Goal: Task Accomplishment & Management: Manage account settings

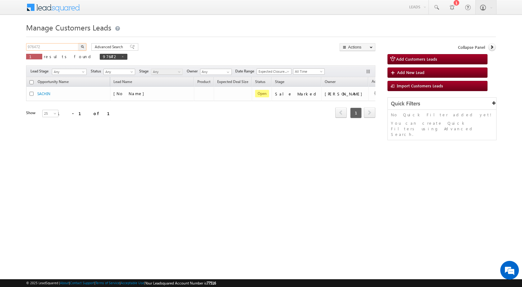
drag, startPoint x: 46, startPoint y: 49, endPoint x: 0, endPoint y: 41, distance: 46.7
click at [0, 41] on body "Menu Shubham Khandare sitar a8@ks erve." at bounding box center [261, 88] width 522 height 176
paste input "94886"
type input "994886"
click at [78, 43] on button "button" at bounding box center [82, 46] width 8 height 7
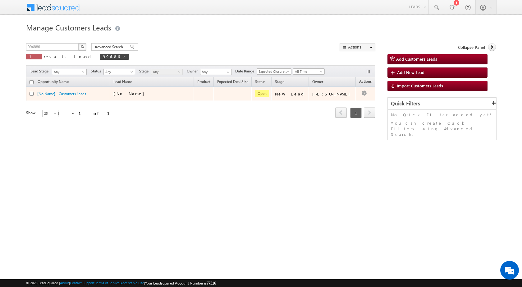
click at [166, 95] on div "[No Name]" at bounding box center [144, 94] width 62 height 6
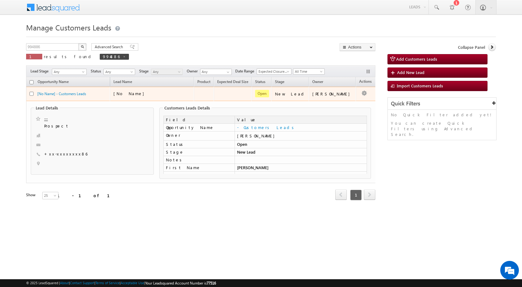
click at [345, 99] on td "Vikas Halwai" at bounding box center [332, 94] width 47 height 14
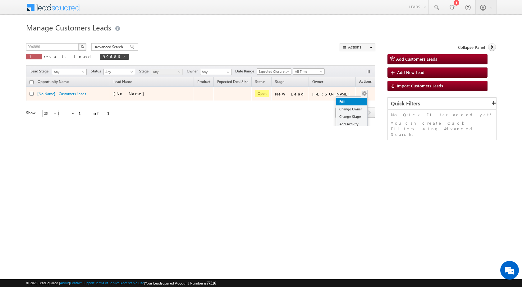
click at [343, 101] on link "Edit" at bounding box center [351, 101] width 31 height 7
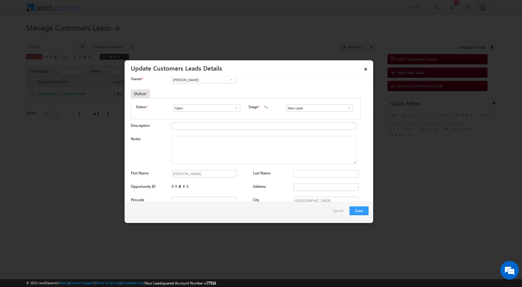
scroll to position [62, 0]
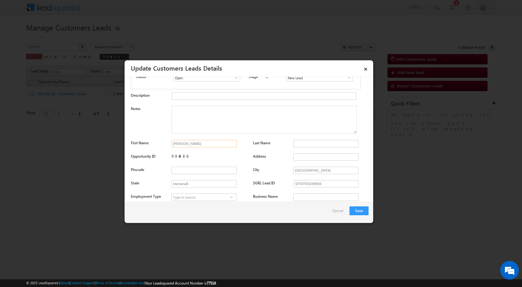
click at [189, 146] on input "[PERSON_NAME]" at bounding box center [204, 143] width 65 height 7
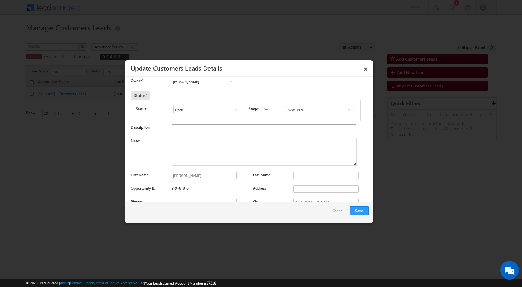
scroll to position [0, 0]
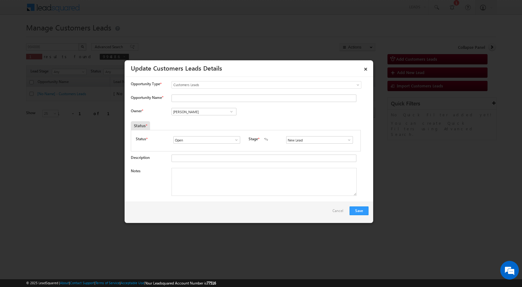
click at [185, 93] on div "Opportunity Type * Select any Activity Bank Mitra Leads Builders Leads Customer…" at bounding box center [250, 87] width 238 height 13
click at [185, 98] on input "Opportunity Name *" at bounding box center [264, 98] width 185 height 7
paste input "[PERSON_NAME]"
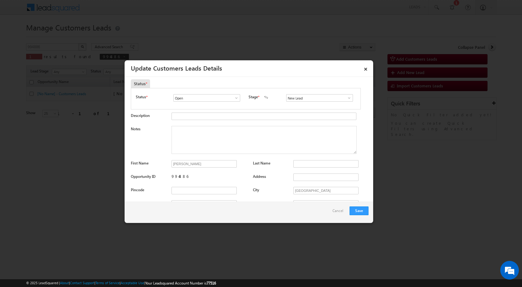
scroll to position [31, 0]
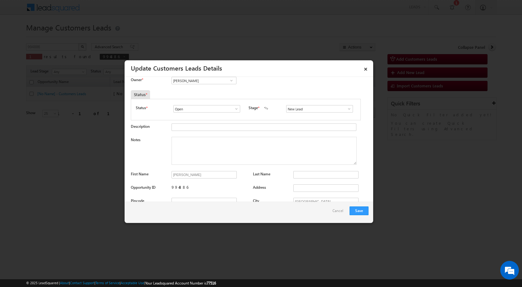
type input "[PERSON_NAME]"
click at [346, 110] on span at bounding box center [349, 108] width 6 height 5
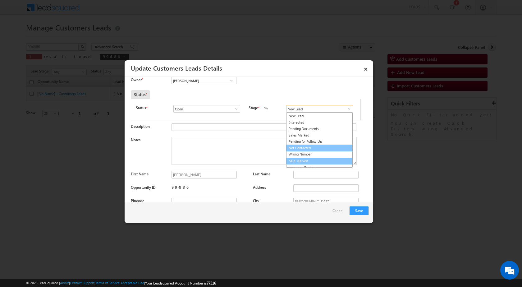
scroll to position [9, 0]
click at [300, 150] on link "Sale Marked" at bounding box center [319, 151] width 67 height 7
type input "Sale Marked"
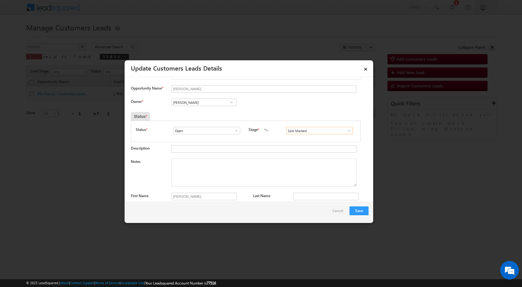
scroll to position [0, 0]
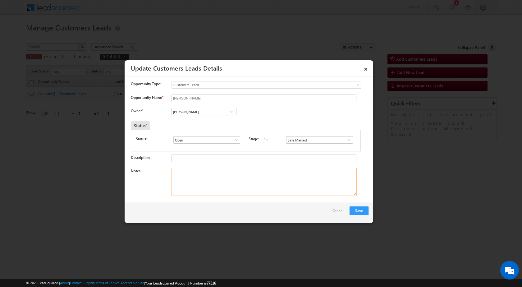
click at [193, 184] on textarea "Notes" at bounding box center [264, 182] width 185 height 28
paste textarea "994886 - VB_Interested - KAMAL KUMAR - 7056898186 - CONSTRUCTION - BAHADURGARH …"
type textarea "994886 - VB_Interested - KAMAL KUMAR - 7056898186 - CONSTRUCTION - BAHADURGARH …"
click at [205, 113] on input "Vikas Halwai" at bounding box center [204, 111] width 65 height 7
paste input "[PERSON_NAME]"
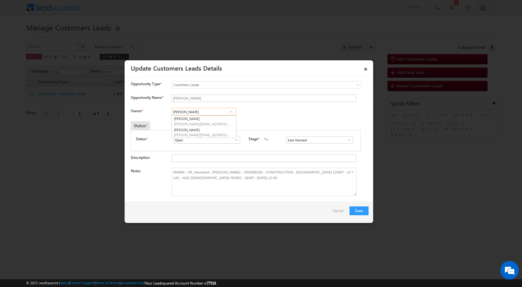
type input "[PERSON_NAME]"
paste input "[PERSON_NAME]"
type input "[PERSON_NAME]"
click at [205, 135] on span "ravinder.kumar1@sgrlimited.in" at bounding box center [202, 134] width 56 height 5
click at [297, 116] on div "Owner * Vikas Halwai Vikas Halwai Vikas Halwai Ravinder Kumar Ravinder Kumar Aa…" at bounding box center [250, 113] width 238 height 10
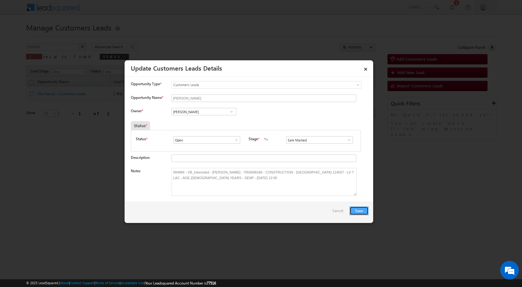
click at [360, 214] on button "Save" at bounding box center [359, 210] width 19 height 9
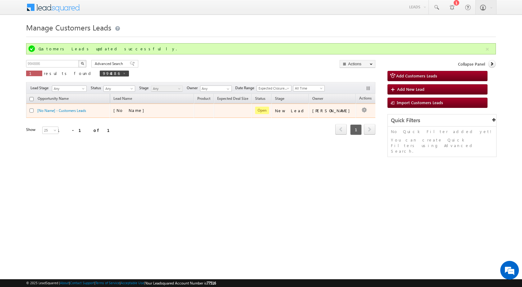
click at [135, 112] on div "[No Name]" at bounding box center [144, 111] width 62 height 6
